Goal: Task Accomplishment & Management: Complete application form

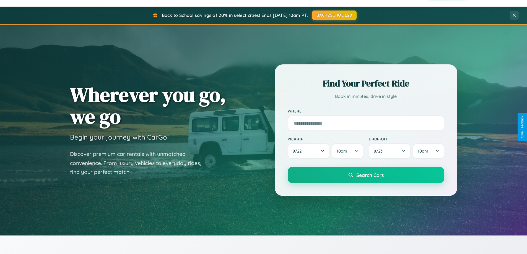
scroll to position [381, 0]
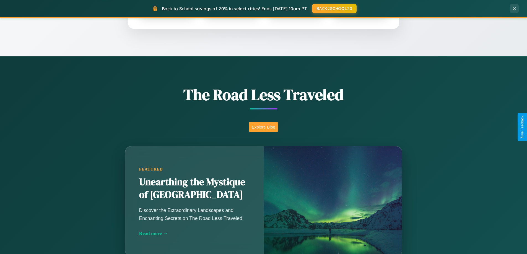
click at [264, 127] on button "Explore Blog" at bounding box center [263, 127] width 29 height 10
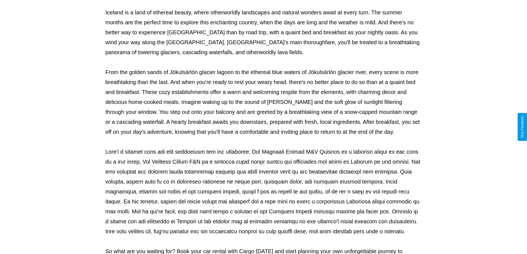
scroll to position [179, 0]
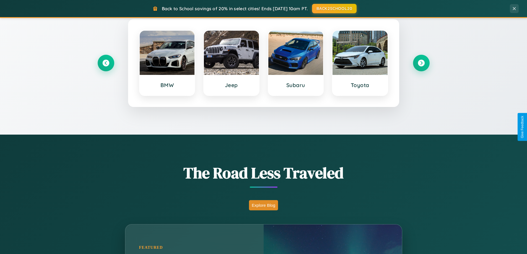
scroll to position [239, 0]
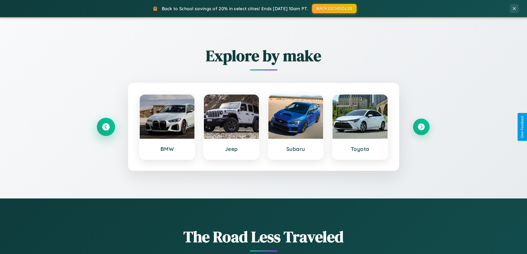
click at [106, 127] on icon at bounding box center [105, 126] width 7 height 7
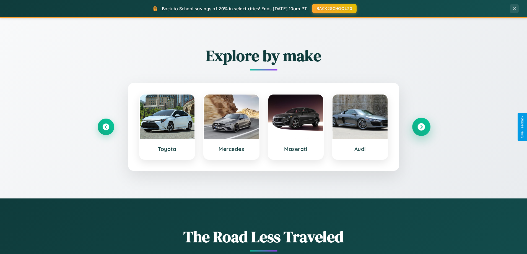
click at [421, 127] on icon at bounding box center [421, 126] width 7 height 7
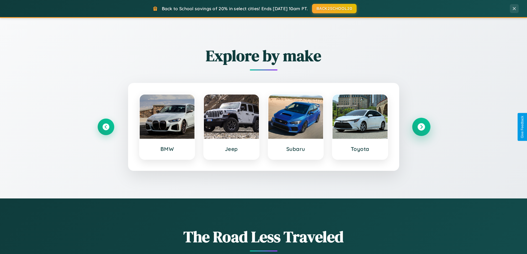
click at [421, 127] on icon at bounding box center [421, 126] width 7 height 7
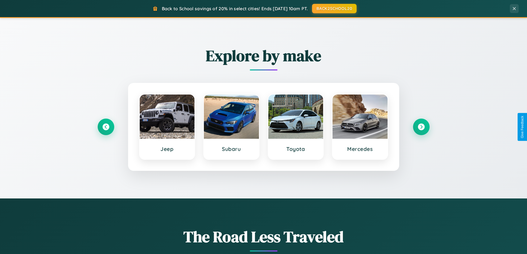
scroll to position [0, 0]
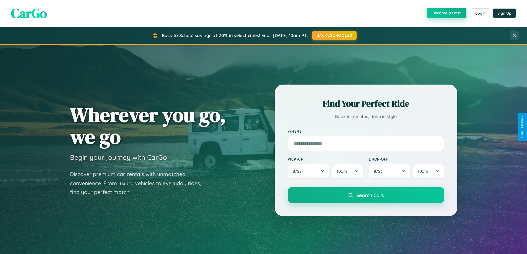
click at [446, 13] on button "Become a Host" at bounding box center [447, 13] width 40 height 11
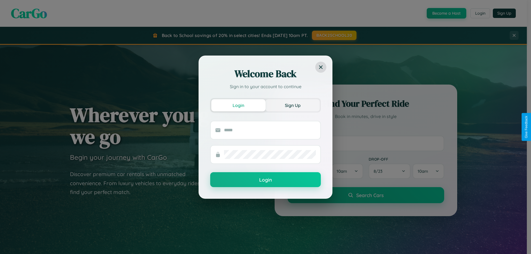
click at [293, 105] on button "Sign Up" at bounding box center [293, 105] width 54 height 12
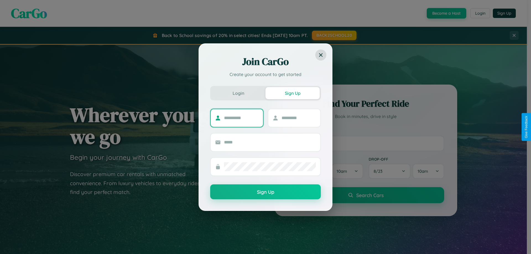
click at [241, 118] on input "text" at bounding box center [241, 118] width 35 height 9
type input "*******"
click at [299, 118] on input "text" at bounding box center [299, 118] width 35 height 9
type input "****"
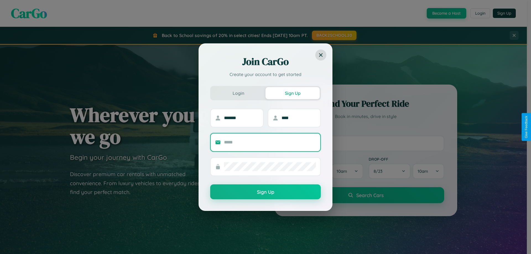
click at [270, 142] on input "text" at bounding box center [270, 142] width 92 height 9
type input "**********"
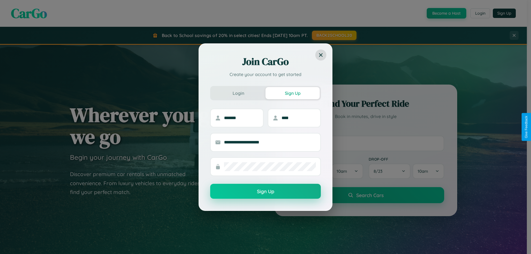
click at [266, 192] on button "Sign Up" at bounding box center [265, 191] width 111 height 15
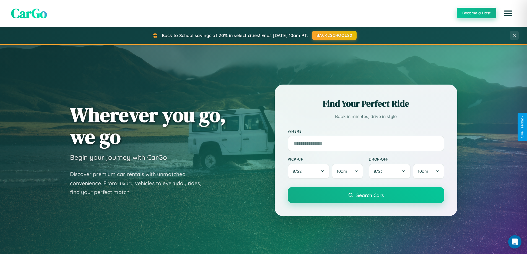
click at [476, 13] on button "Become a Host" at bounding box center [477, 13] width 40 height 11
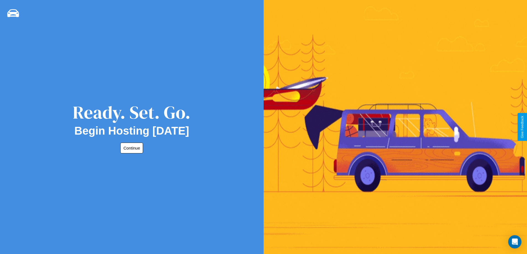
click at [131, 148] on button "Continue" at bounding box center [131, 148] width 23 height 11
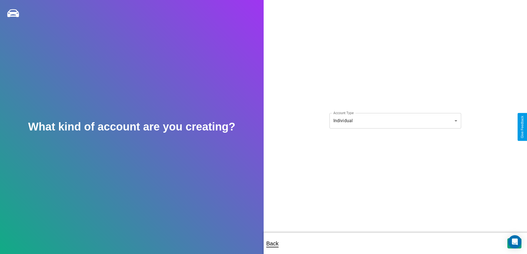
click at [395, 121] on body "**********" at bounding box center [263, 131] width 527 height 262
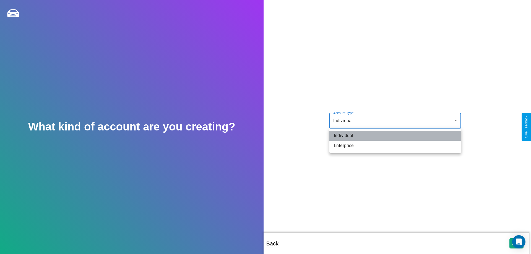
click at [396, 136] on li "Individual" at bounding box center [396, 136] width 132 height 10
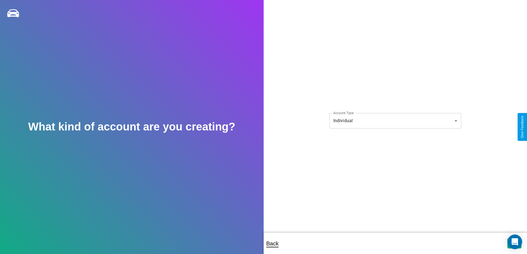
click at [515, 244] on icon "Open Intercom Messenger" at bounding box center [515, 242] width 6 height 7
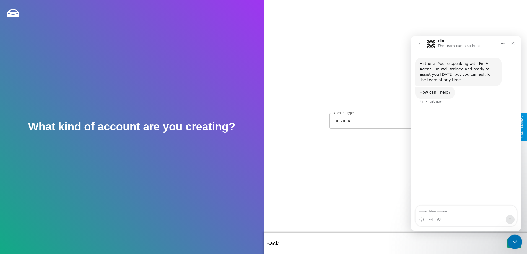
click at [514, 242] on icon "Close Intercom Messenger" at bounding box center [514, 241] width 7 height 7
